Goal: Navigation & Orientation: Find specific page/section

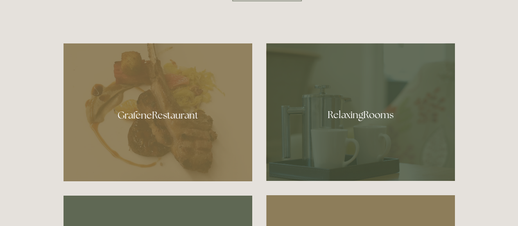
scroll to position [410, 0]
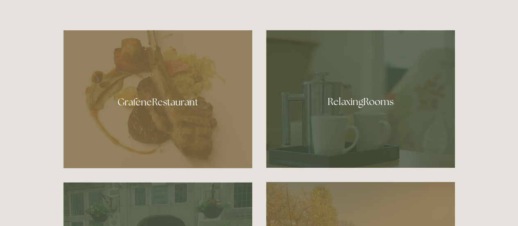
click at [175, 104] on div at bounding box center [158, 99] width 189 height 138
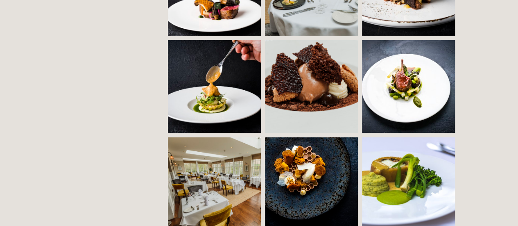
scroll to position [656, 0]
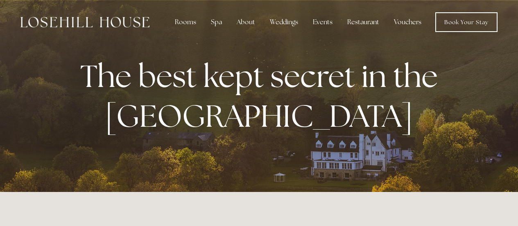
scroll to position [410, 0]
